Goal: Task Accomplishment & Management: Manage account settings

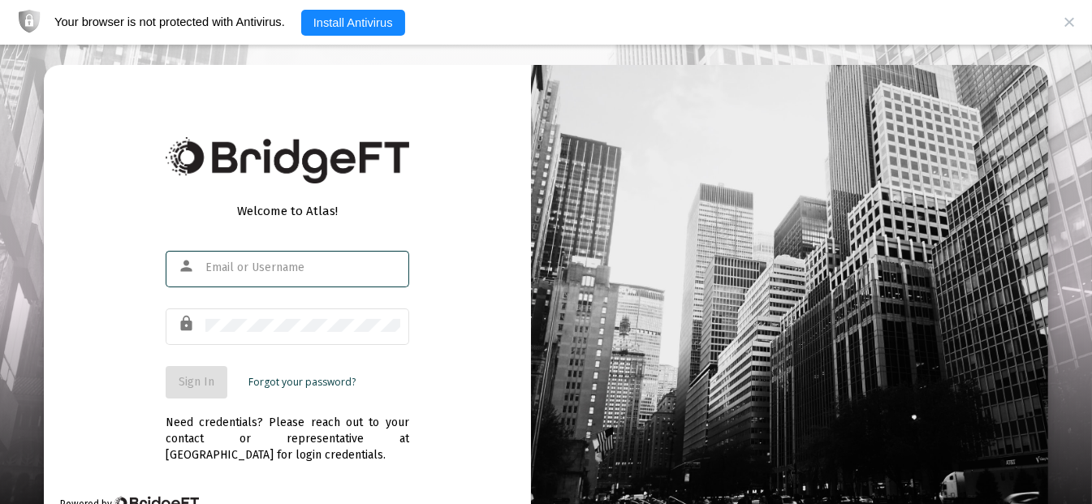
click at [270, 268] on input "text" at bounding box center [302, 267] width 195 height 13
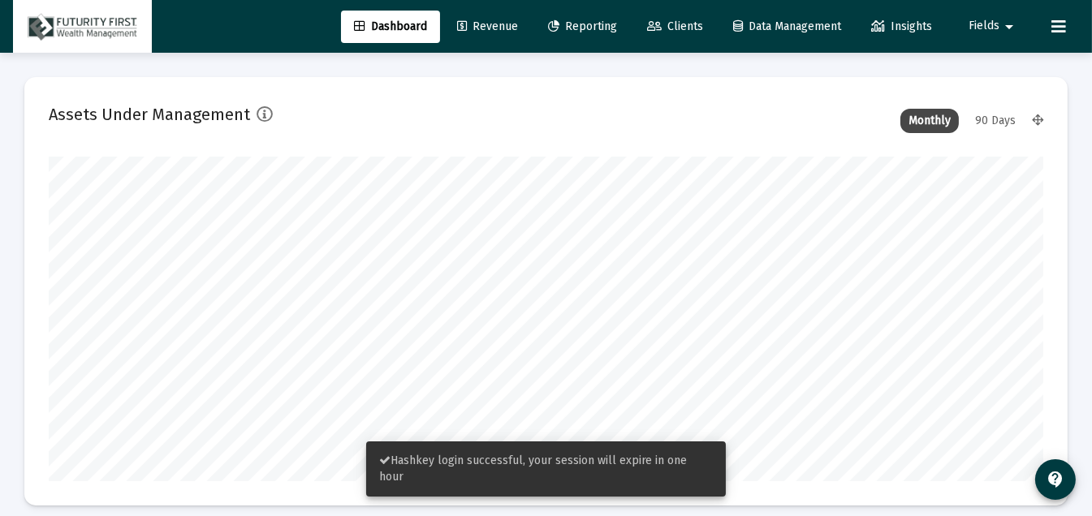
scroll to position [325, 994]
type input "[DATE]"
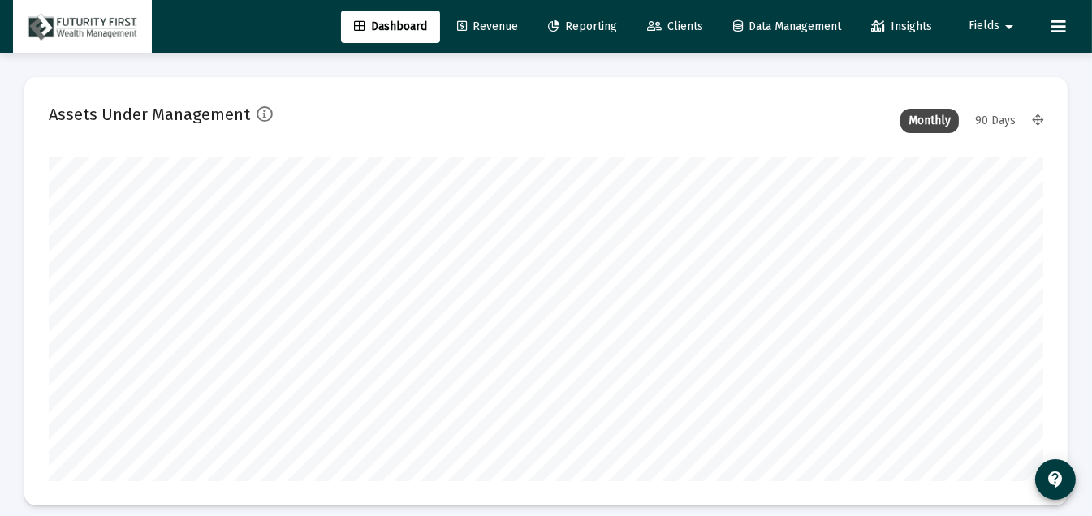
scroll to position [325, 534]
click at [686, 30] on span "Clients" at bounding box center [675, 26] width 56 height 14
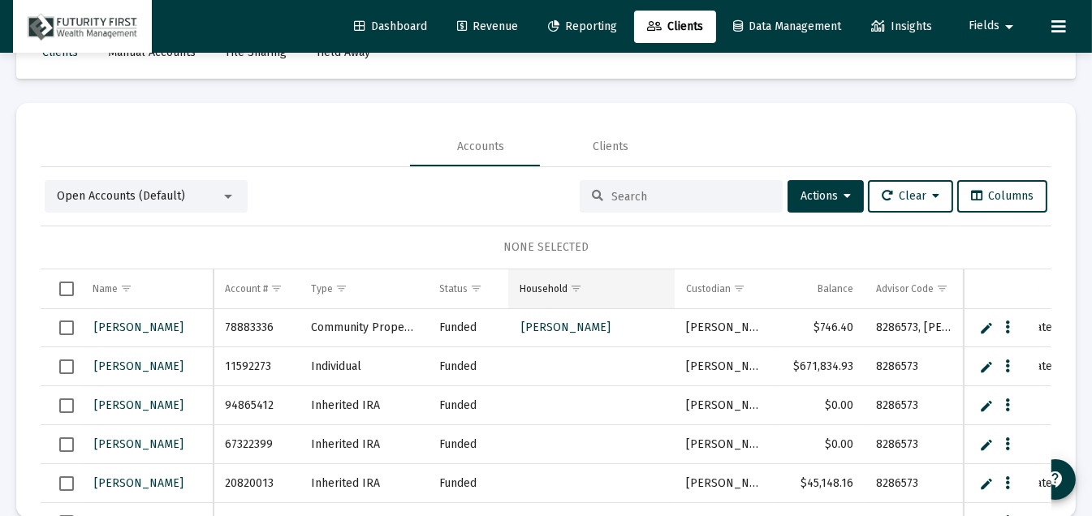
click at [614, 294] on td "Household" at bounding box center [591, 289] width 166 height 39
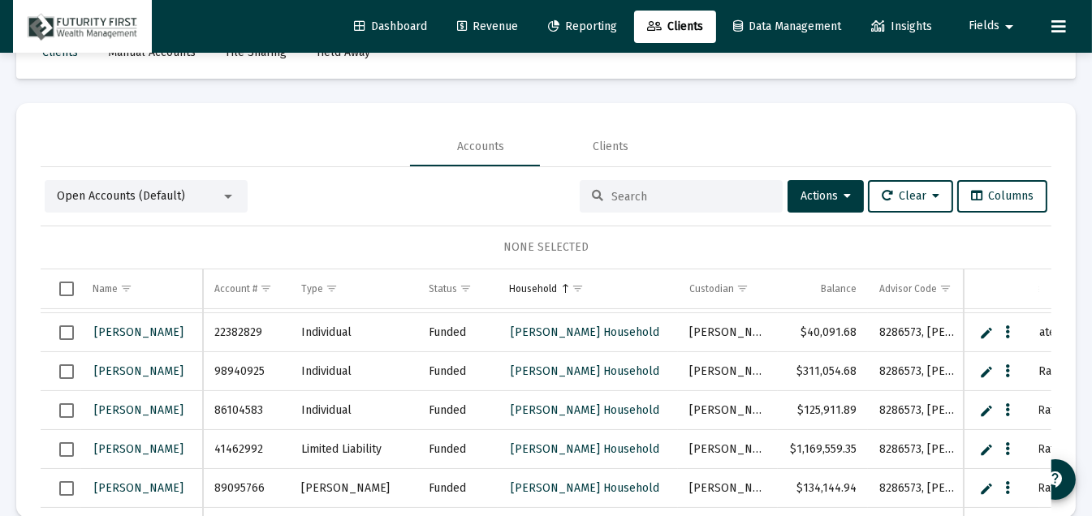
click at [721, 380] on td "[PERSON_NAME]" at bounding box center [727, 371] width 99 height 39
click at [585, 93] on div "Clients Manual Accounts File Sharing Held Away Accounts Clients Open Accounts (…" at bounding box center [546, 272] width 1092 height 540
click at [376, 209] on div "Open Accounts (Default) Actions Clear Columns" at bounding box center [546, 196] width 1003 height 32
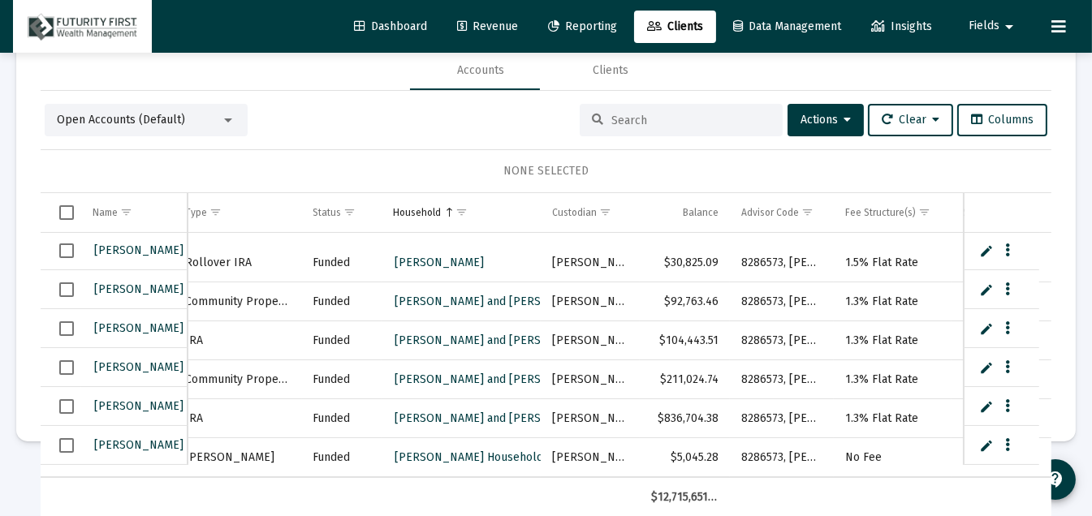
scroll to position [0, 170]
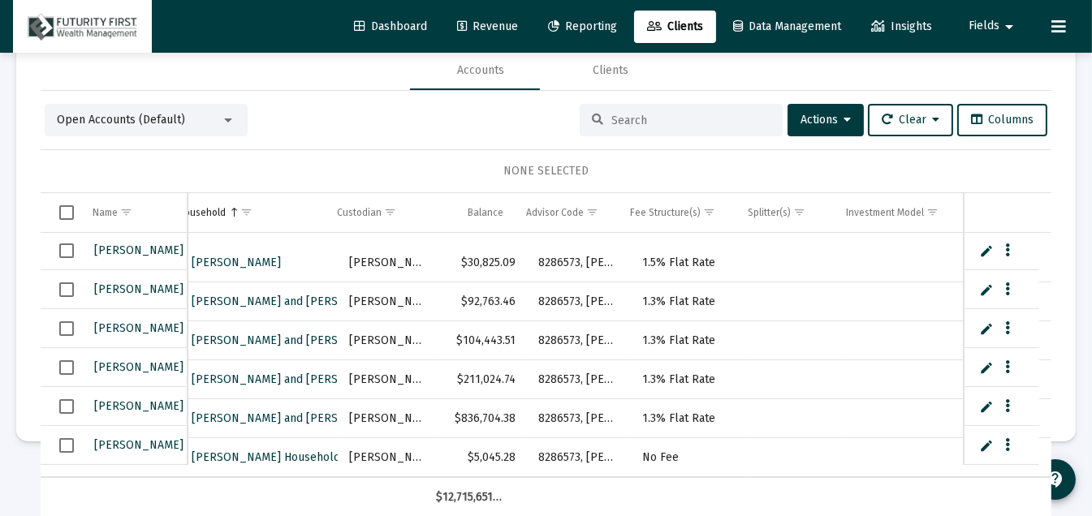
click at [1001, 26] on mat-icon "arrow_drop_down" at bounding box center [1008, 27] width 19 height 32
click at [889, 80] on div at bounding box center [546, 258] width 1092 height 516
click at [583, 24] on span "Reporting" at bounding box center [582, 26] width 69 height 14
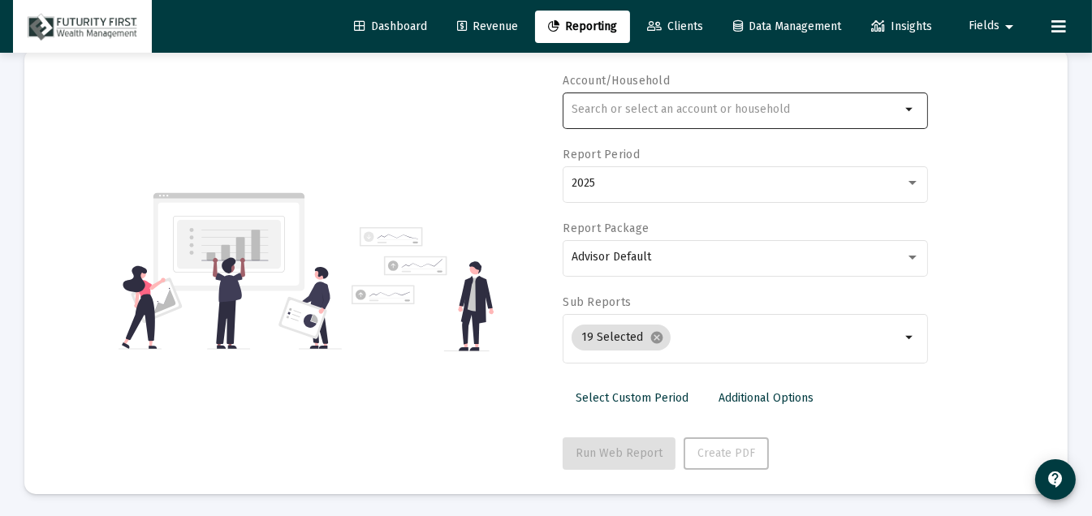
click at [743, 110] on input "text" at bounding box center [736, 109] width 329 height 13
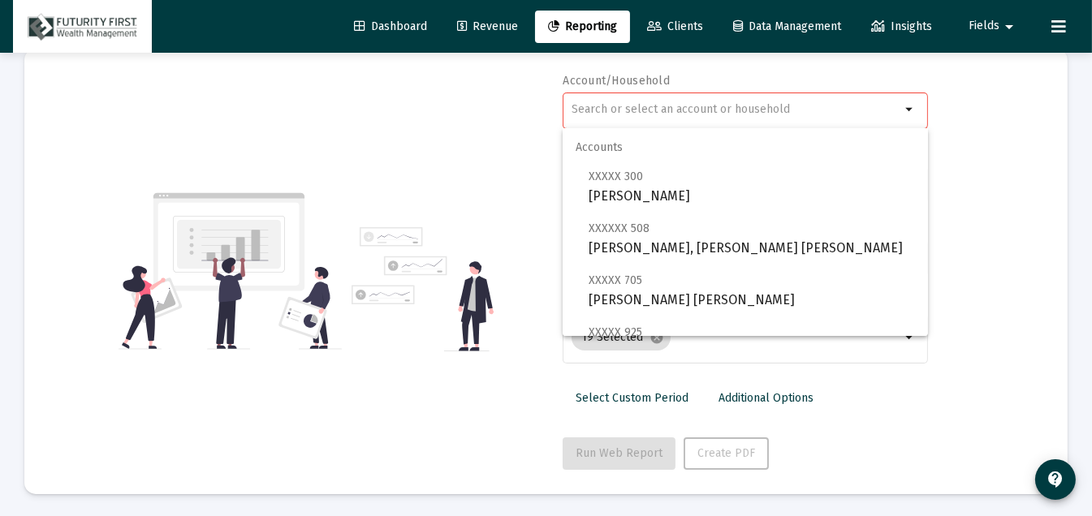
click at [478, 136] on div "Account/Household arrow_drop_down Report Period 2025 Report Package Advisor Def…" at bounding box center [546, 271] width 994 height 397
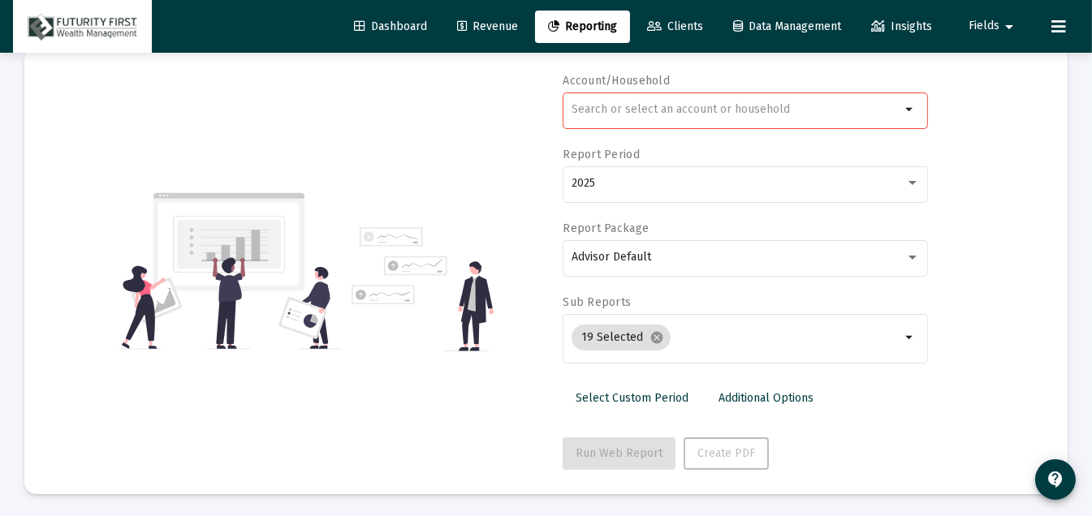
click at [385, 24] on span "Dashboard" at bounding box center [390, 26] width 73 height 14
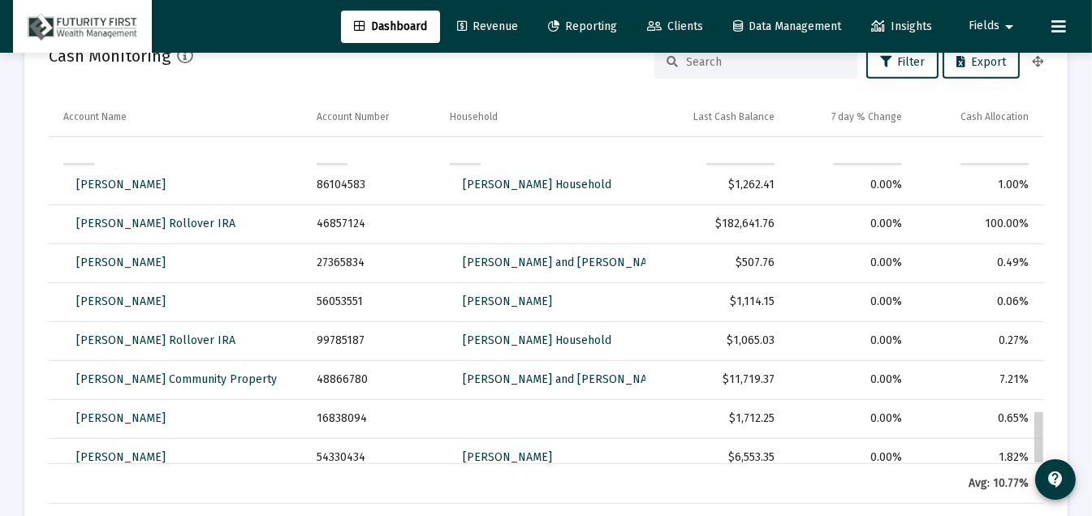
scroll to position [1659, 0]
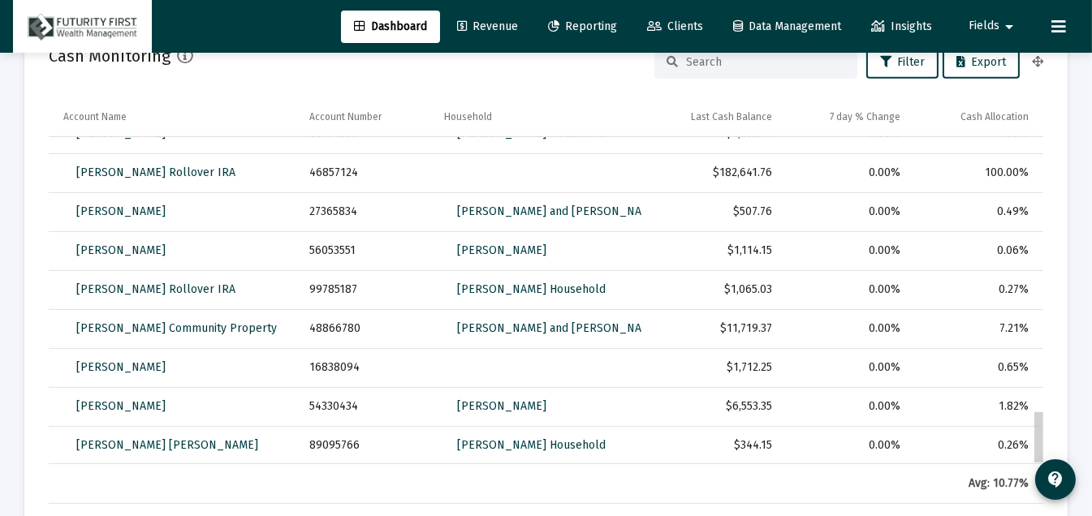
drag, startPoint x: 1042, startPoint y: 174, endPoint x: 1042, endPoint y: 541, distance: 367.8
drag, startPoint x: 1038, startPoint y: 437, endPoint x: 1046, endPoint y: 442, distance: 10.6
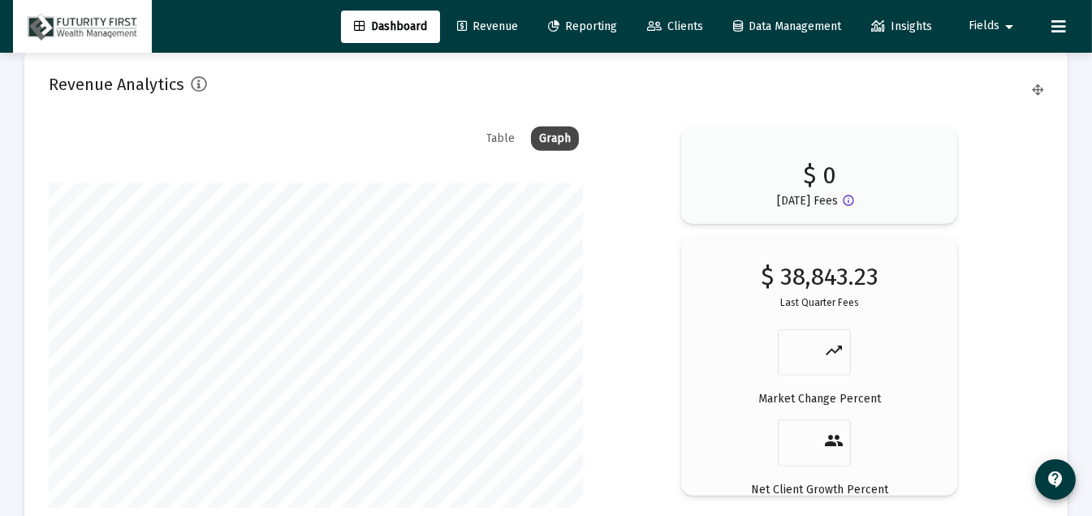
scroll to position [2399, 0]
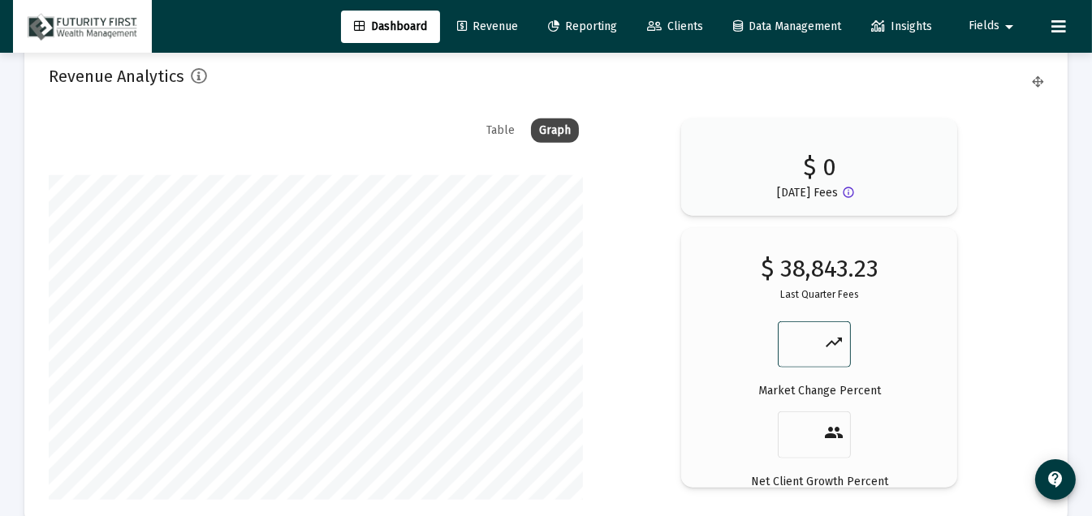
click at [796, 343] on input "number" at bounding box center [804, 343] width 39 height 23
click at [818, 336] on input "1" at bounding box center [804, 343] width 39 height 23
click at [818, 336] on input "2" at bounding box center [804, 343] width 39 height 23
click at [818, 336] on input "3" at bounding box center [804, 343] width 39 height 23
click at [818, 336] on input "4" at bounding box center [804, 343] width 39 height 23
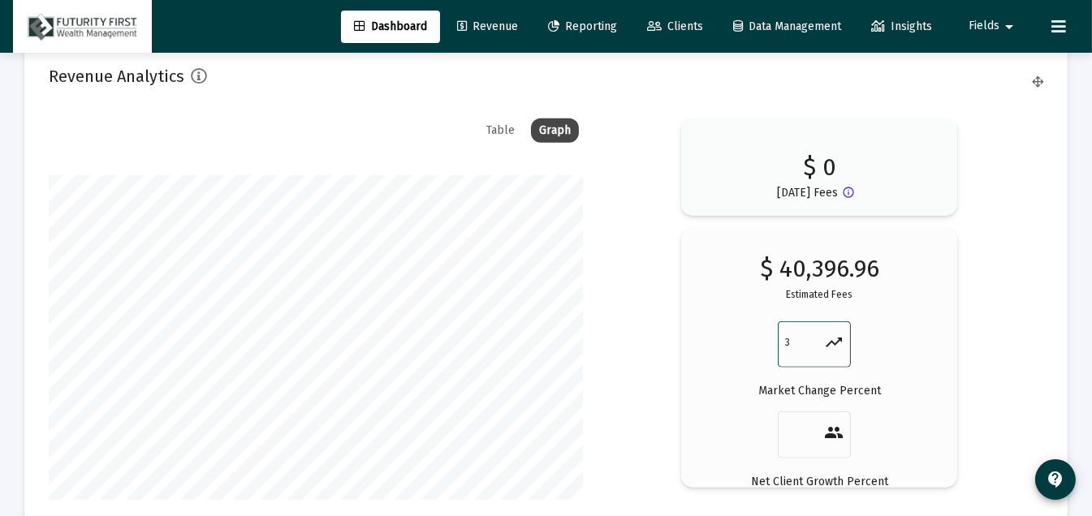
click at [816, 343] on input "3" at bounding box center [804, 343] width 39 height 23
click at [816, 343] on input "2" at bounding box center [804, 343] width 39 height 23
click at [816, 343] on input "1" at bounding box center [804, 343] width 39 height 23
type input "0"
click at [816, 343] on input "0" at bounding box center [804, 343] width 39 height 23
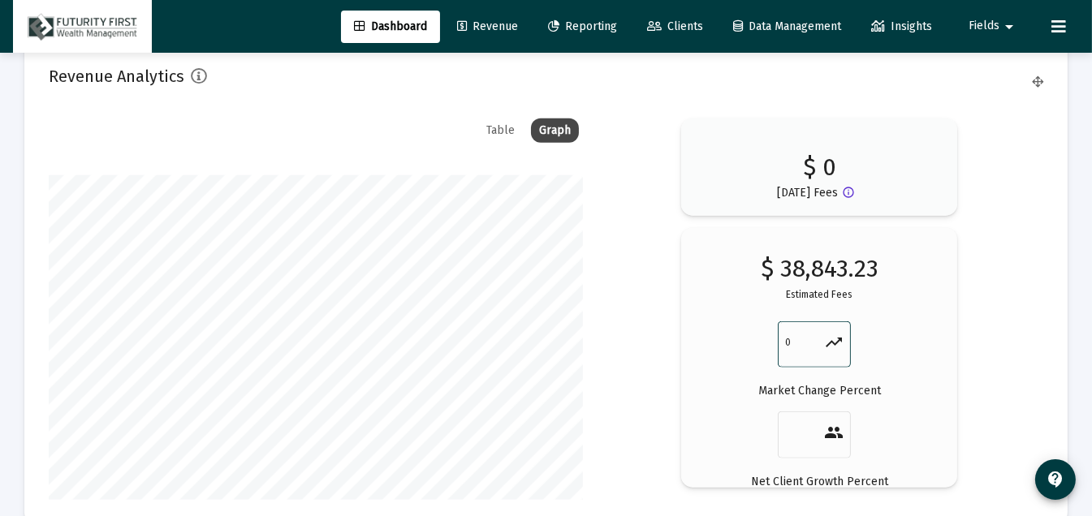
scroll to position [2674, 0]
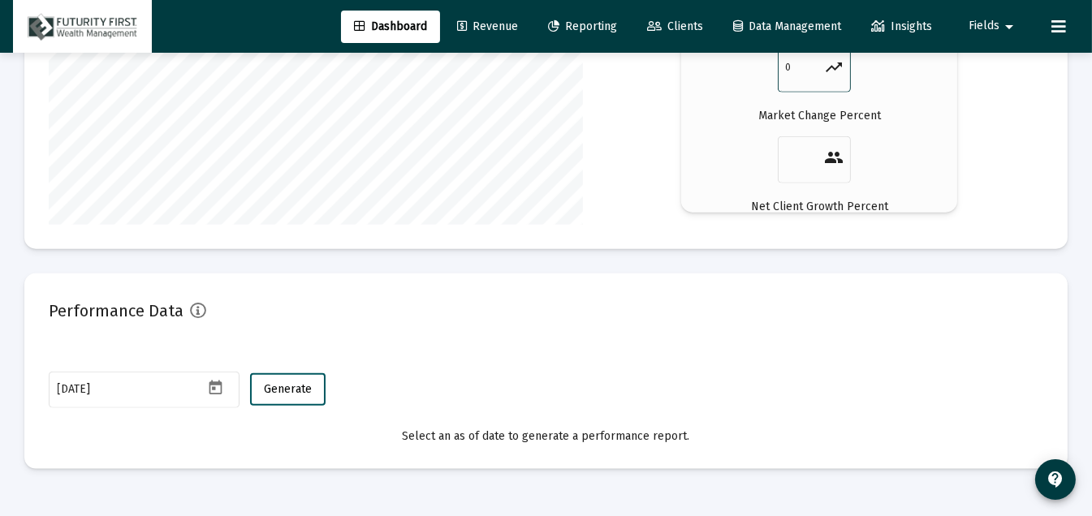
click at [287, 382] on span "Generate" at bounding box center [288, 389] width 48 height 14
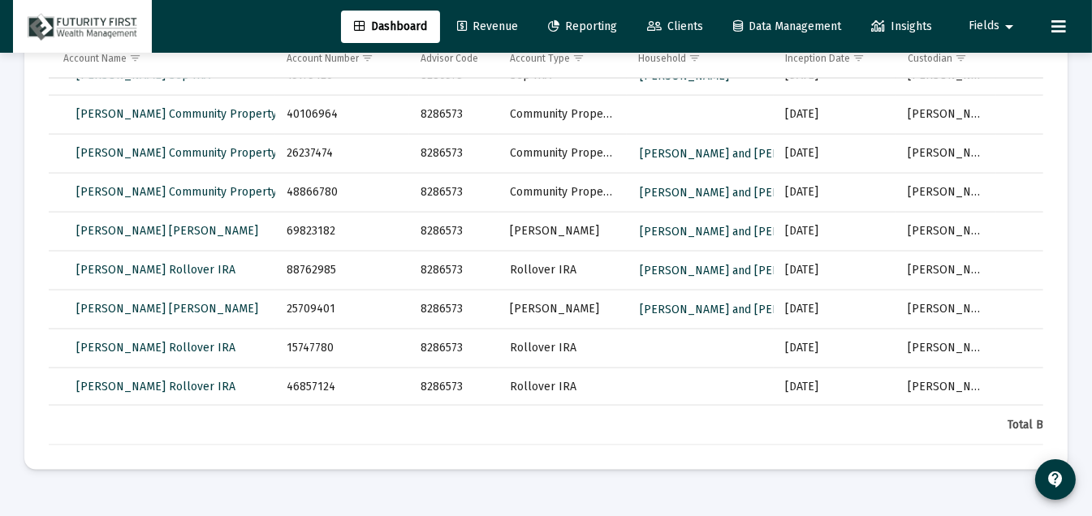
scroll to position [1853, 0]
drag, startPoint x: 1042, startPoint y: 339, endPoint x: 1046, endPoint y: 529, distance: 190.8
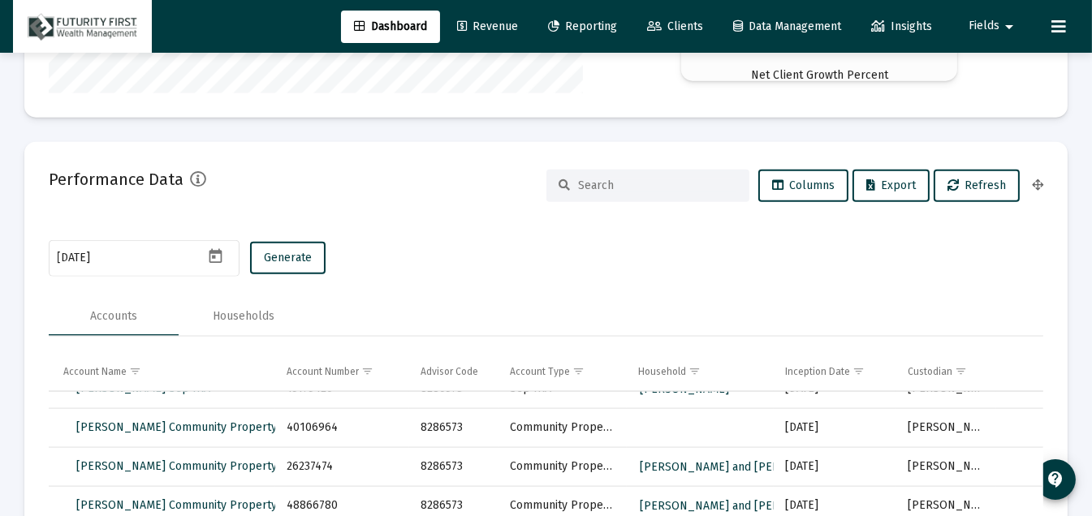
scroll to position [2815, 0]
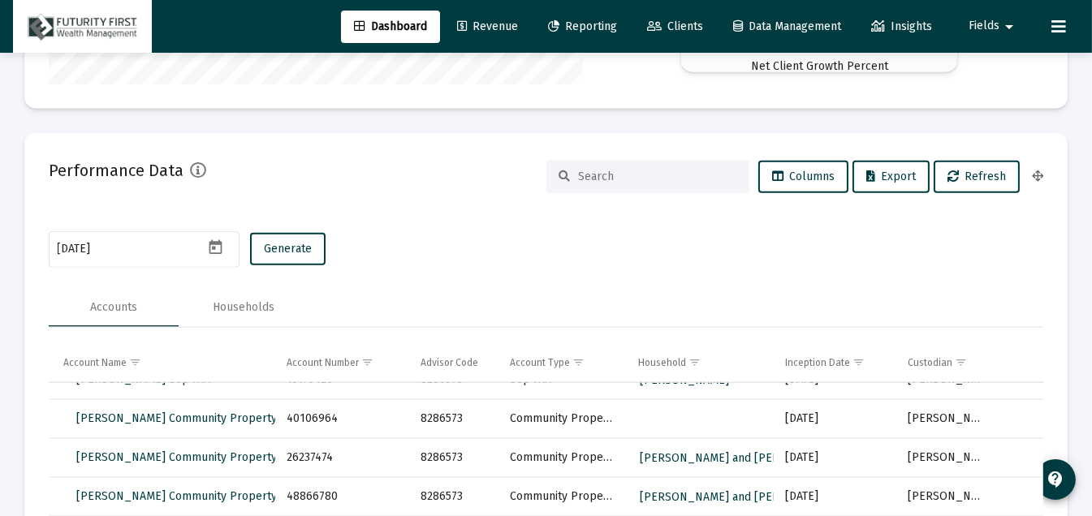
click at [1040, 179] on icon at bounding box center [1037, 176] width 11 height 11
click at [1042, 176] on icon at bounding box center [1037, 176] width 11 height 11
drag, startPoint x: 1037, startPoint y: 256, endPoint x: 879, endPoint y: 295, distance: 162.2
click at [879, 295] on mat-card-content "[DATE] Generate Accounts Households Account Name Account Number Advisor Code Ac…" at bounding box center [546, 489] width 994 height 521
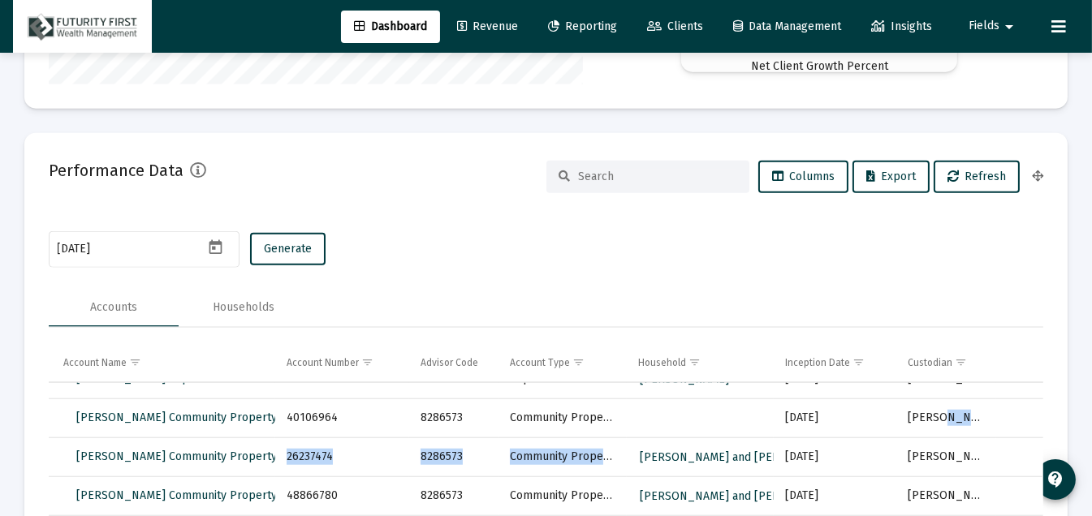
drag, startPoint x: 969, startPoint y: 408, endPoint x: 766, endPoint y: 437, distance: 205.1
click at [806, 290] on div "Accounts Households" at bounding box center [546, 307] width 994 height 39
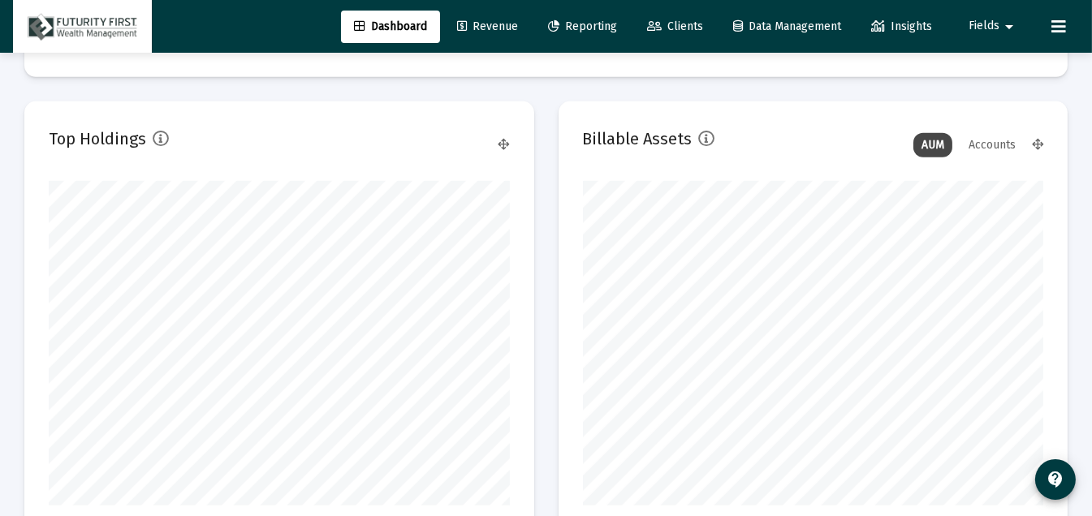
scroll to position [1525, 0]
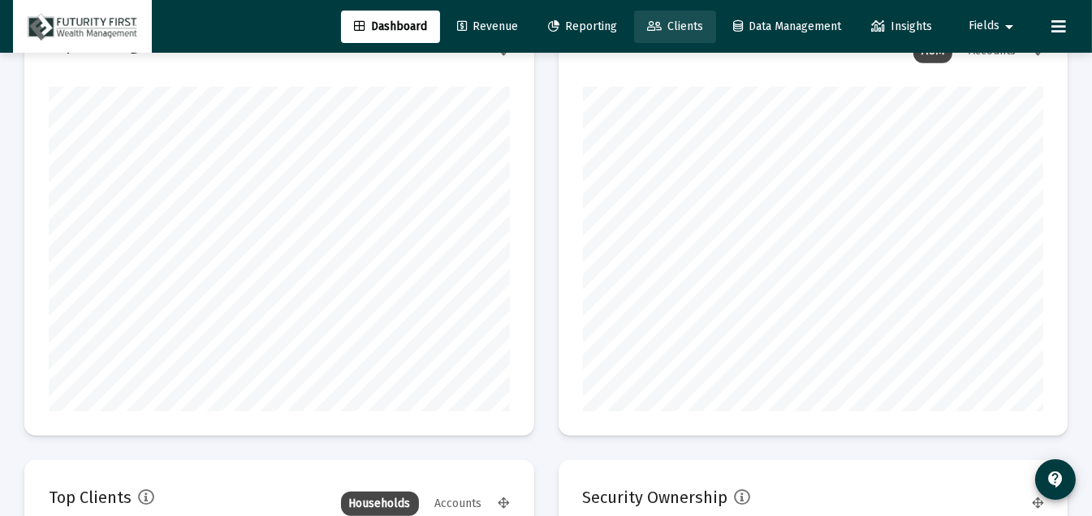
click at [678, 37] on link "Clients" at bounding box center [675, 27] width 82 height 32
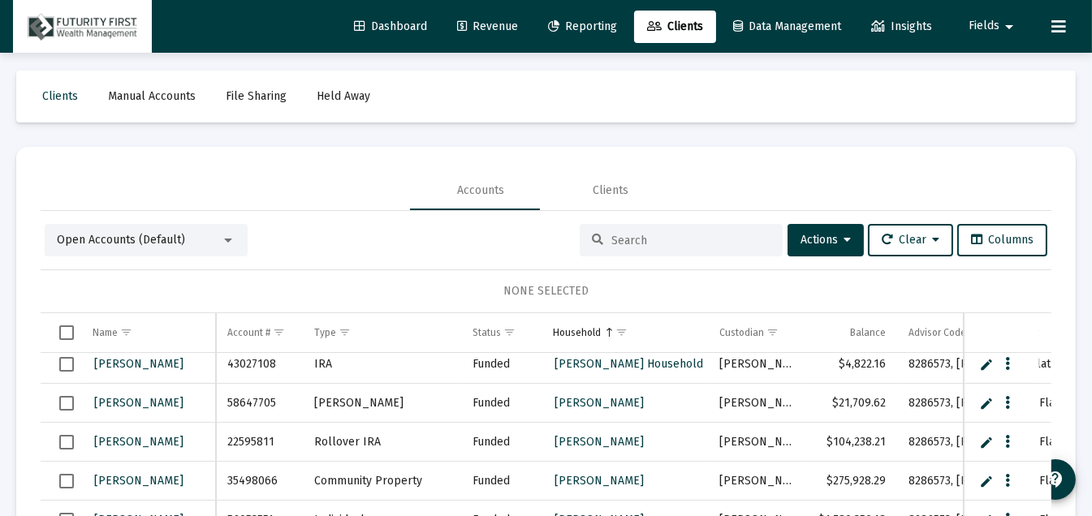
scroll to position [1137, 0]
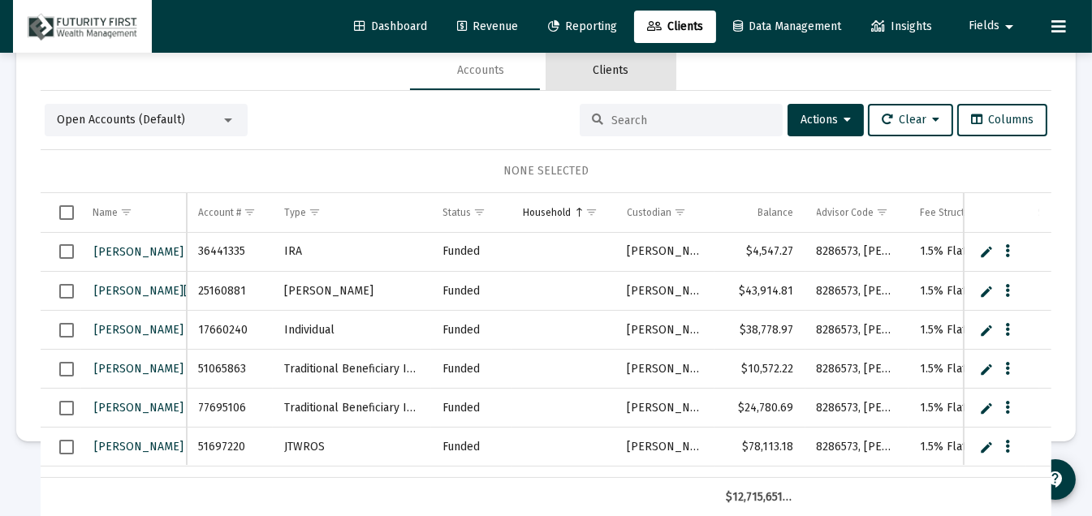
click at [600, 65] on div "Clients" at bounding box center [611, 71] width 36 height 16
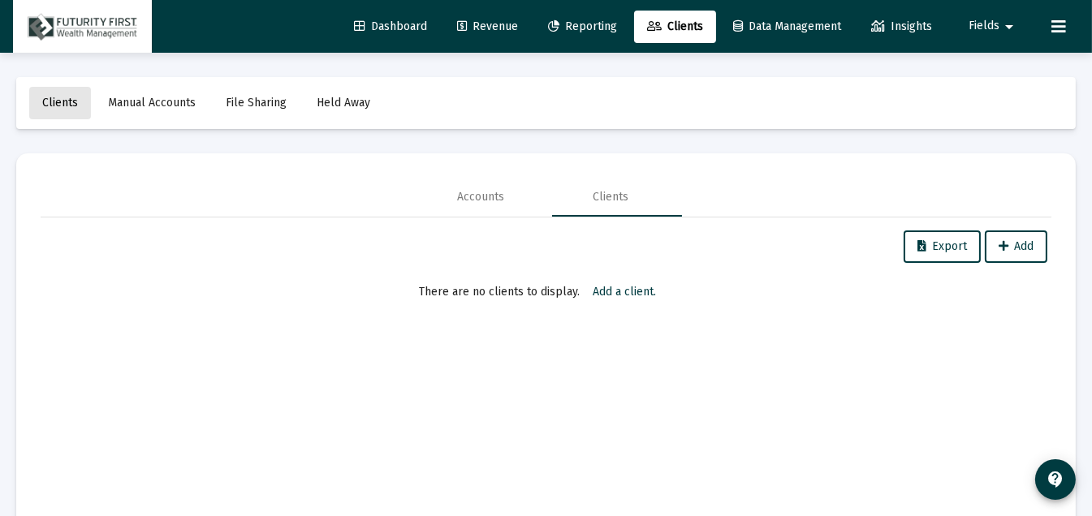
click at [62, 89] on link "Clients" at bounding box center [60, 103] width 62 height 32
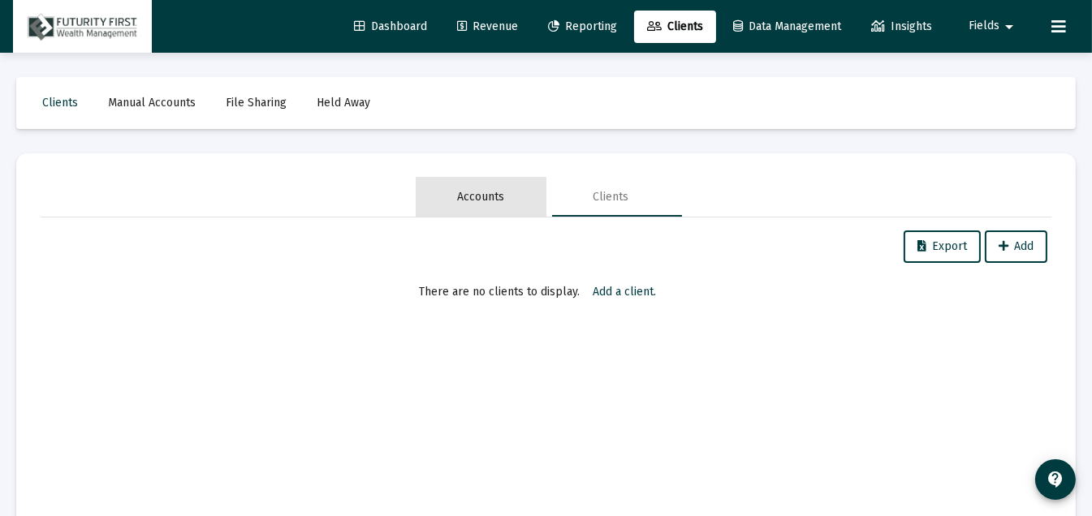
click at [476, 199] on div "Accounts" at bounding box center [481, 197] width 47 height 16
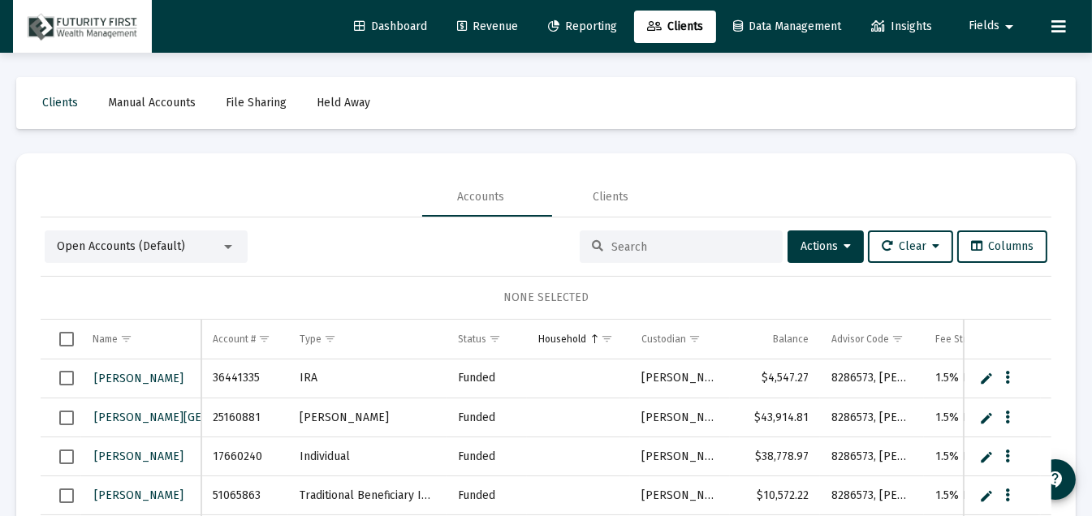
click at [619, 250] on input at bounding box center [690, 247] width 159 height 14
click at [119, 273] on div "Open Accounts (Default) Actions Clear Columns NONE SELECTED Name Name Account #…" at bounding box center [546, 438] width 1011 height 414
click at [328, 248] on div "Open Accounts (Default) Actions Clear Columns" at bounding box center [546, 247] width 1003 height 32
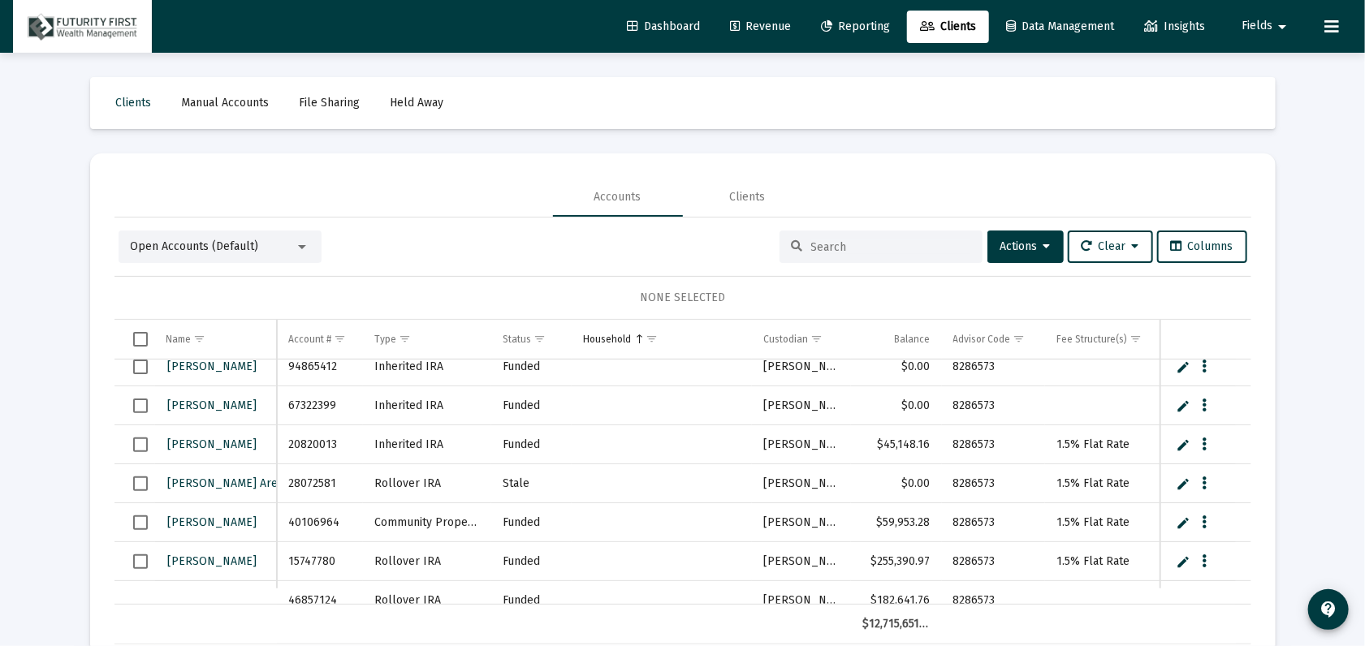
scroll to position [402, 0]
